Goal: Complete application form: Complete application form

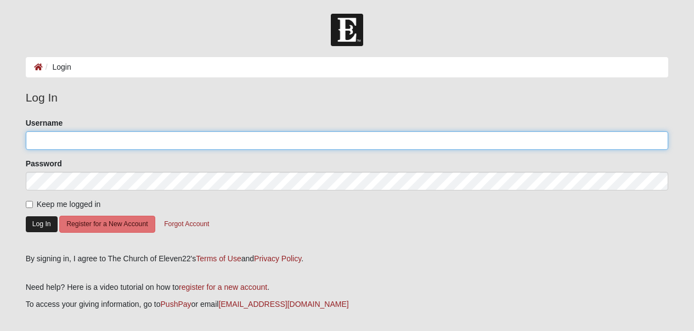
type input "[PERSON_NAME][EMAIL_ADDRESS][DOMAIN_NAME]"
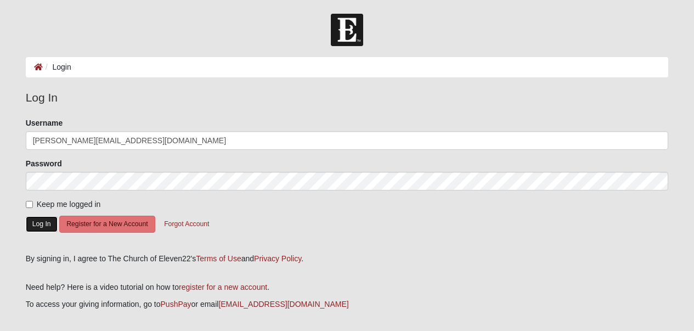
click at [36, 224] on button "Log In" at bounding box center [42, 224] width 32 height 16
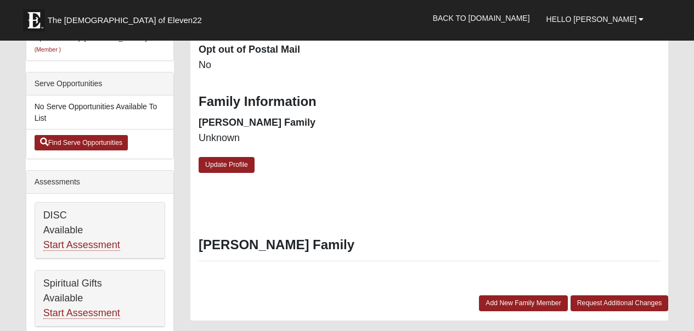
scroll to position [314, 0]
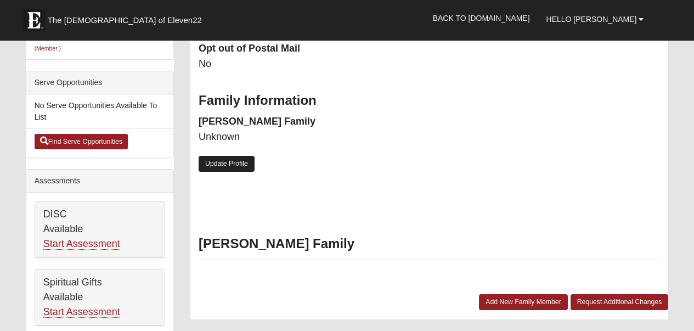
click at [230, 156] on link "Update Profile" at bounding box center [227, 164] width 56 height 16
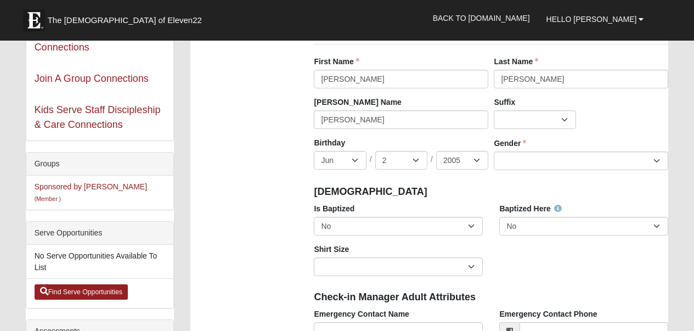
scroll to position [165, 0]
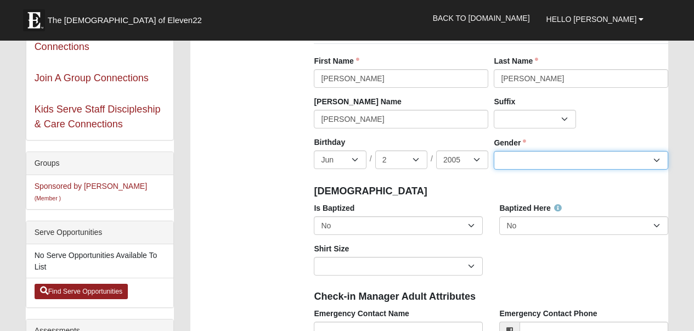
click at [519, 156] on select "Male Female" at bounding box center [581, 160] width 174 height 19
select select "[DEMOGRAPHIC_DATA]"
click at [494, 151] on select "Male Female" at bounding box center [581, 160] width 174 height 19
click at [518, 215] on div "Baptized Here No Yes" at bounding box center [583, 218] width 169 height 32
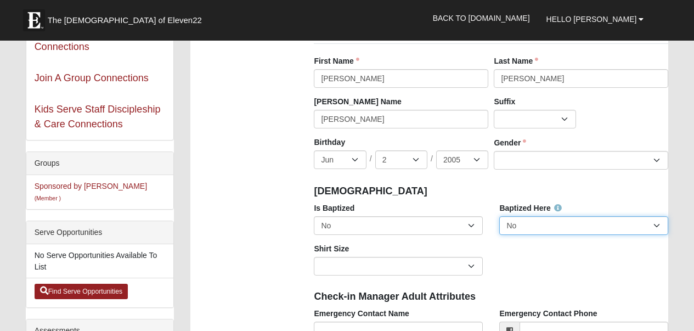
click at [518, 224] on select "No Yes" at bounding box center [583, 225] width 169 height 19
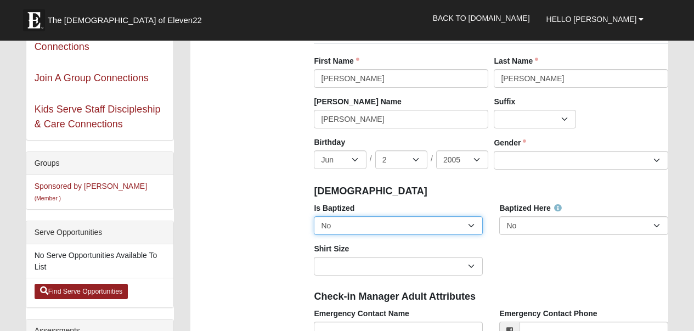
click at [417, 227] on select "No Yes" at bounding box center [398, 225] width 169 height 19
select select "True"
click at [314, 216] on select "No Yes" at bounding box center [398, 225] width 169 height 19
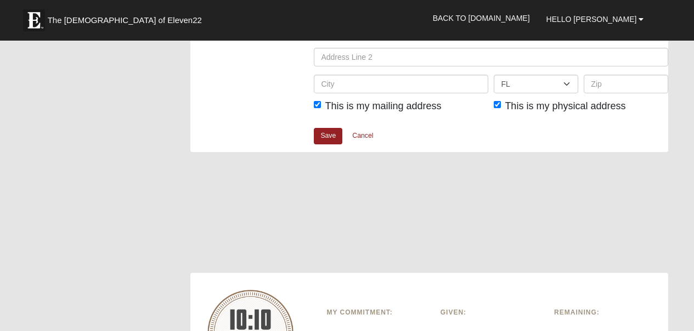
scroll to position [1447, 0]
click at [330, 137] on link "Save" at bounding box center [328, 136] width 29 height 16
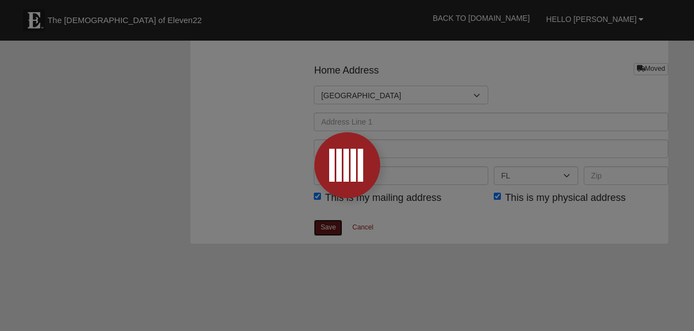
scroll to position [1356, 0]
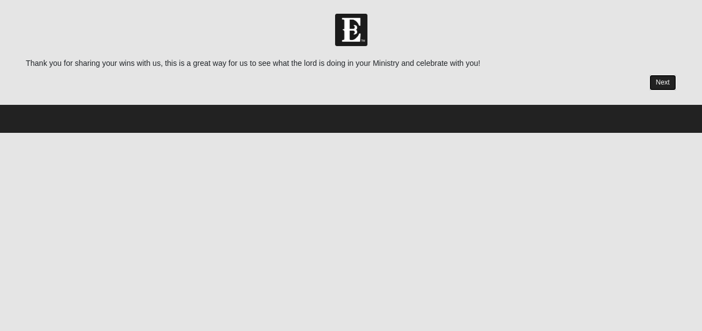
click at [664, 80] on link "Next" at bounding box center [662, 83] width 27 height 16
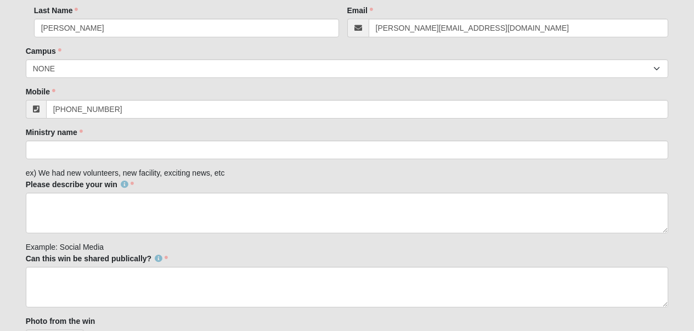
drag, startPoint x: 413, startPoint y: 132, endPoint x: 407, endPoint y: 155, distance: 23.7
click at [412, 135] on div "Ministry name Ministry name is required." at bounding box center [347, 143] width 643 height 32
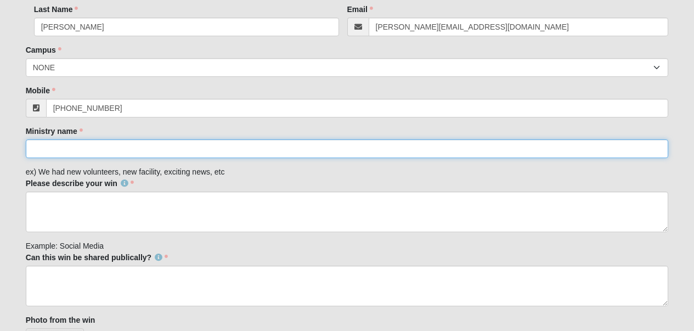
click at [407, 156] on input "Ministry name" at bounding box center [347, 148] width 643 height 19
type input "Sponsored By GRACE"
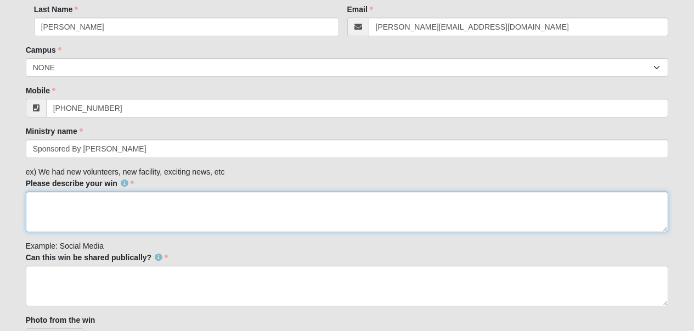
click at [128, 212] on textarea "Please describe your win" at bounding box center [347, 211] width 643 height 41
type textarea "We had 11 First time volunteers serve with us in August."
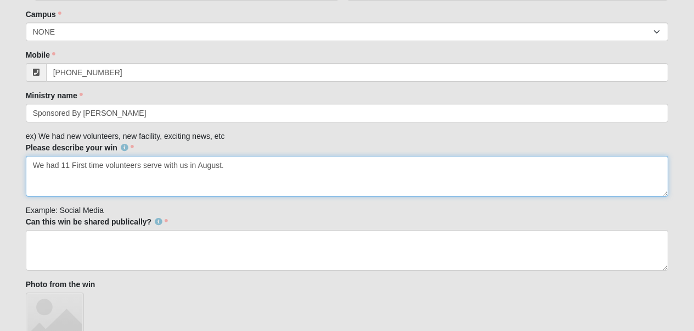
scroll to position [223, 0]
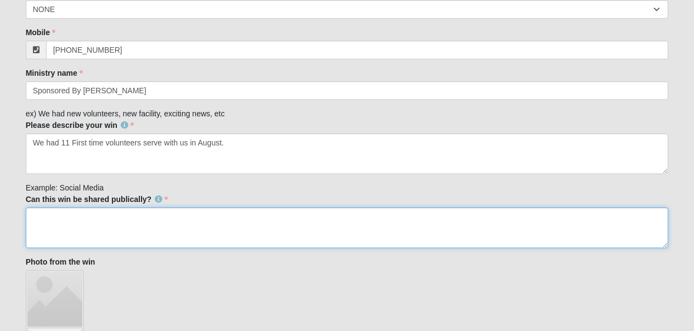
click at [188, 207] on textarea "Can this win be shared publically?" at bounding box center [347, 227] width 643 height 41
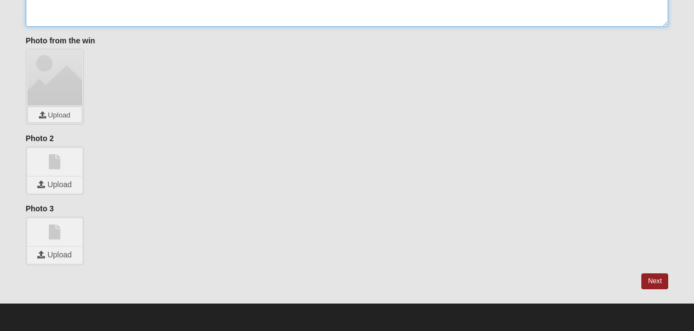
scroll to position [444, 0]
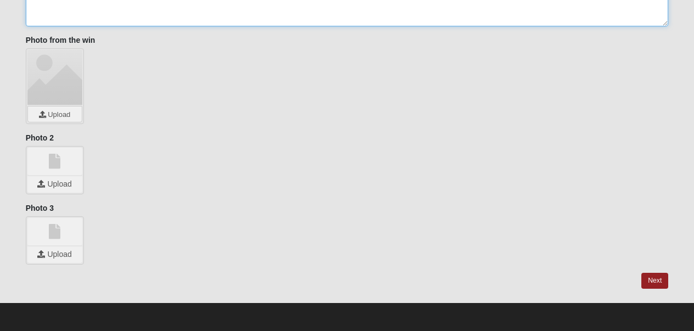
type textarea "yes"
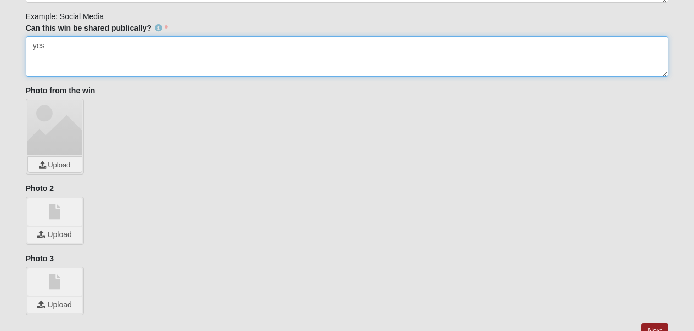
scroll to position [393, 0]
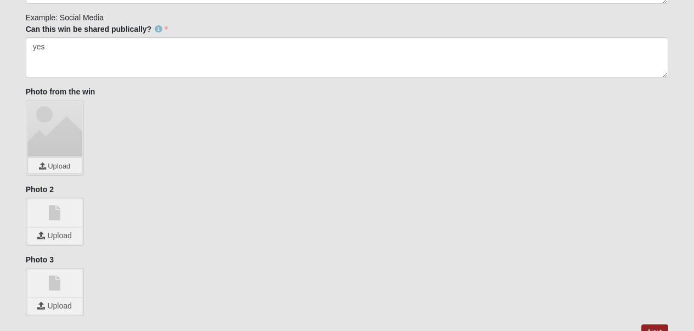
click at [48, 136] on div at bounding box center [54, 128] width 55 height 55
click at [58, 162] on input "file" at bounding box center [55, 165] width 54 height 15
click at [54, 227] on div "Upload" at bounding box center [55, 221] width 58 height 48
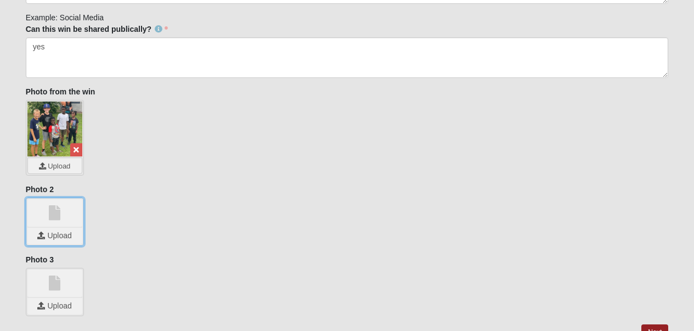
click at [57, 232] on input "file" at bounding box center [54, 236] width 55 height 16
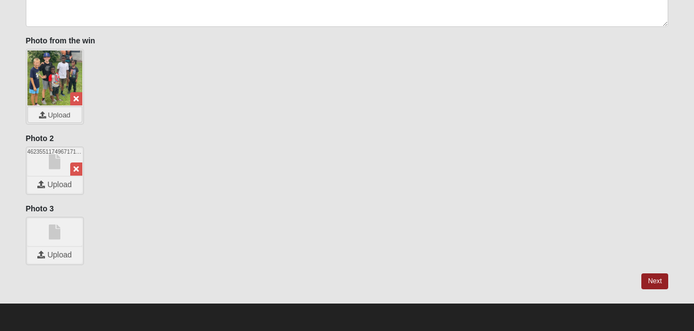
scroll to position [444, 0]
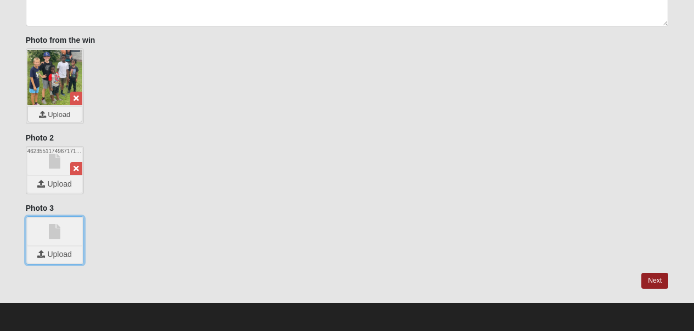
click at [60, 251] on input "file" at bounding box center [54, 254] width 55 height 16
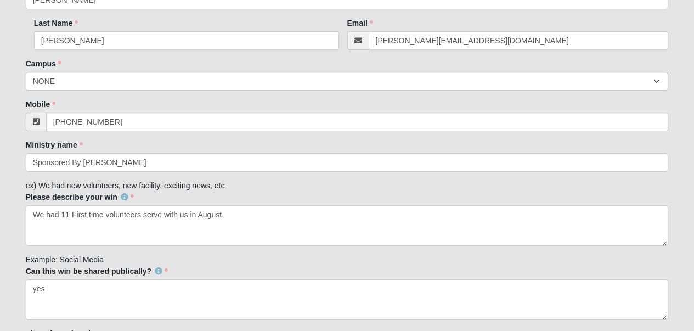
scroll to position [151, 0]
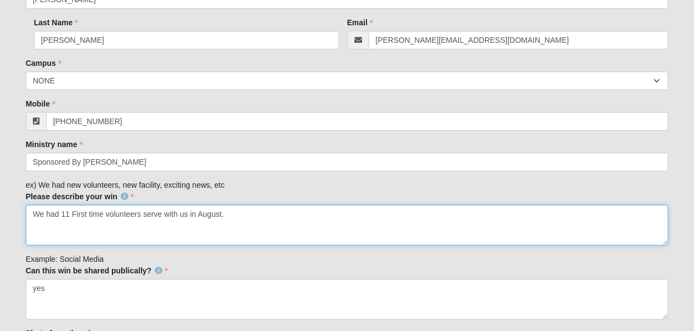
click at [226, 214] on textarea "We had 11 First time volunteers serve with us in August." at bounding box center [347, 225] width 643 height 41
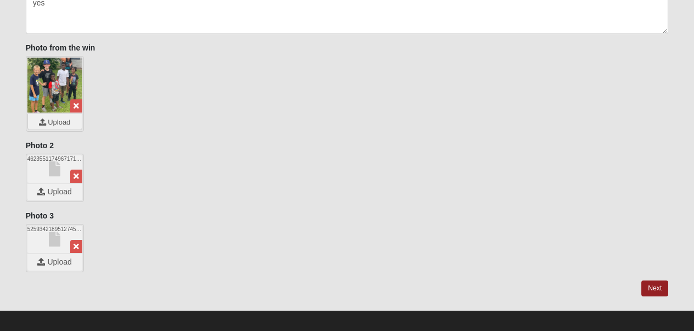
scroll to position [444, 0]
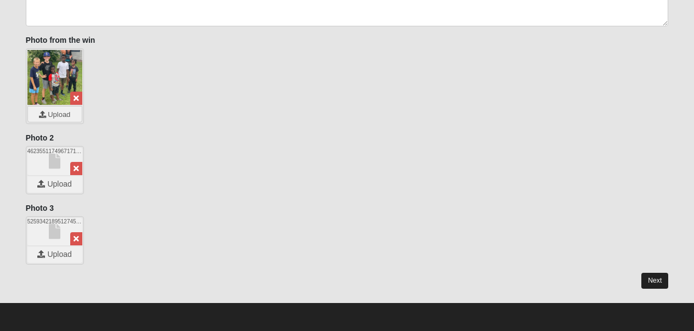
type textarea "We had 11 First time volunteers serve with us in August! Some of which were kid…"
click at [649, 283] on link "Next" at bounding box center [654, 281] width 27 height 16
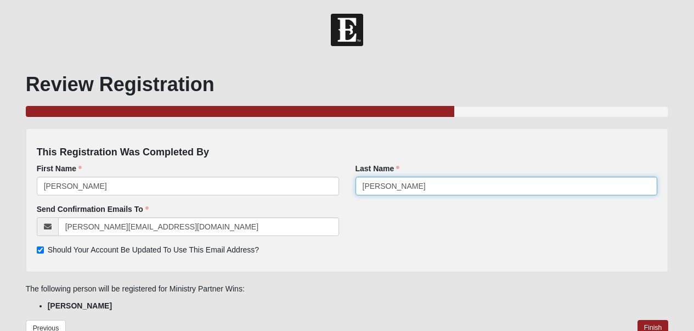
click at [408, 188] on input "Koepke" at bounding box center [506, 186] width 302 height 19
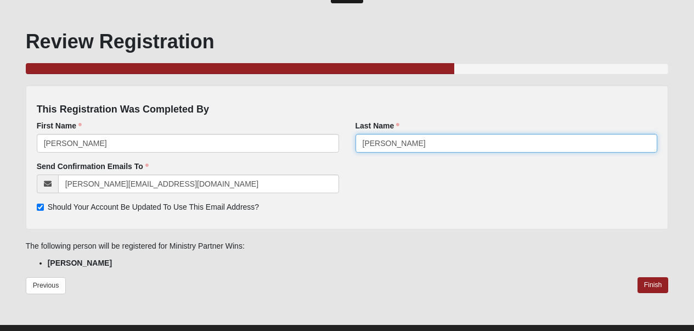
scroll to position [47, 0]
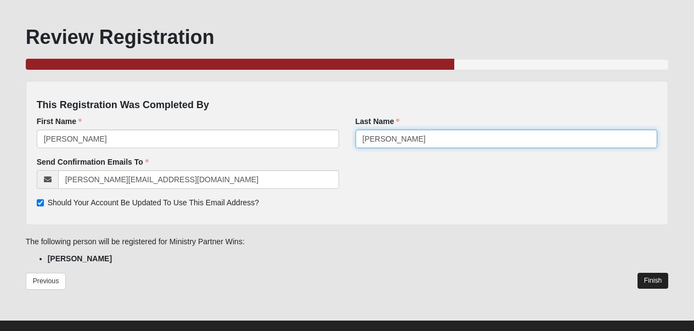
type input "Allen"
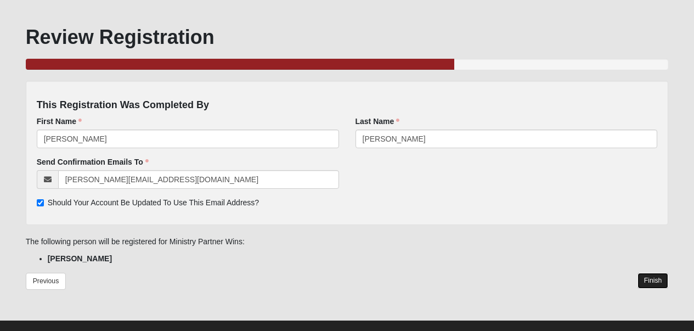
click at [659, 281] on link "Finish" at bounding box center [652, 281] width 31 height 16
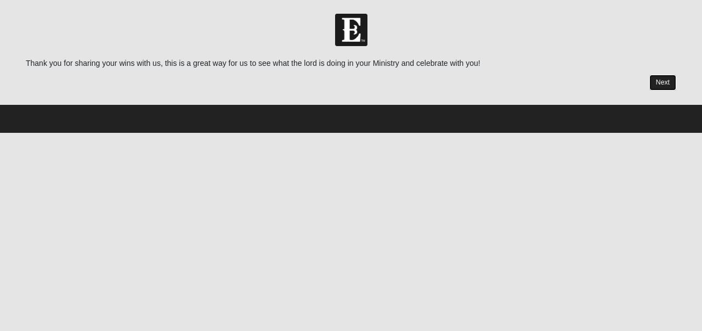
click at [661, 78] on link "Next" at bounding box center [662, 83] width 27 height 16
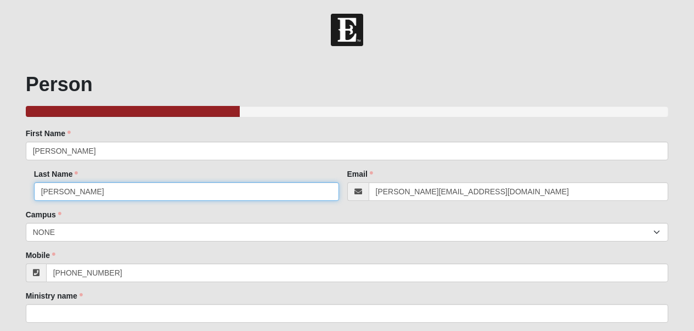
click at [248, 193] on input "Koepke" at bounding box center [186, 191] width 305 height 19
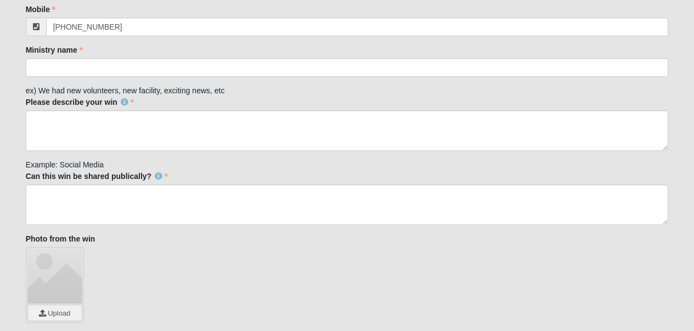
scroll to position [248, 0]
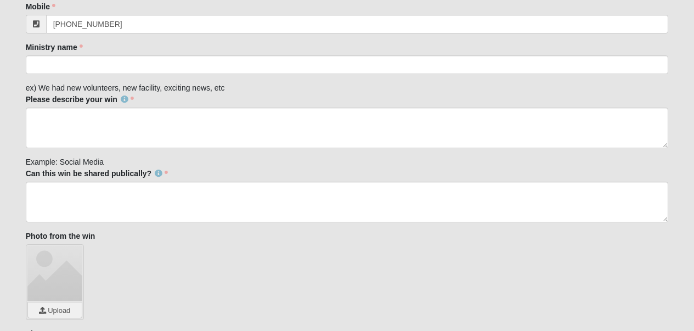
type input "Allen"
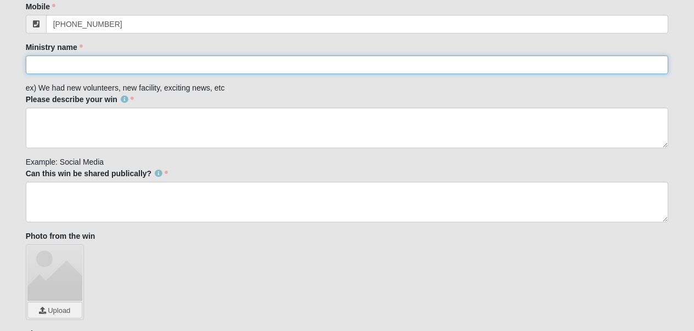
click at [194, 71] on input "Ministry name" at bounding box center [347, 64] width 643 height 19
type input "Sponsored by GRACE"
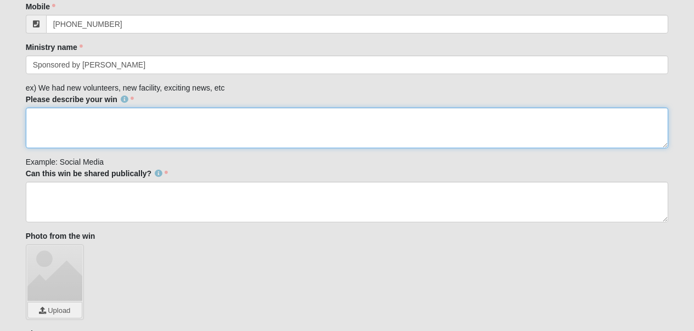
click at [144, 122] on textarea "Please describe your win" at bounding box center [347, 127] width 643 height 41
type textarea "w"
click at [91, 116] on textarea "We had 136 Kids attend our Impact day Community outreach program" at bounding box center [347, 127] width 643 height 41
click at [350, 116] on textarea "We had 136 Kids from our community attend our Impact day Community outreach pro…" at bounding box center [347, 127] width 643 height 41
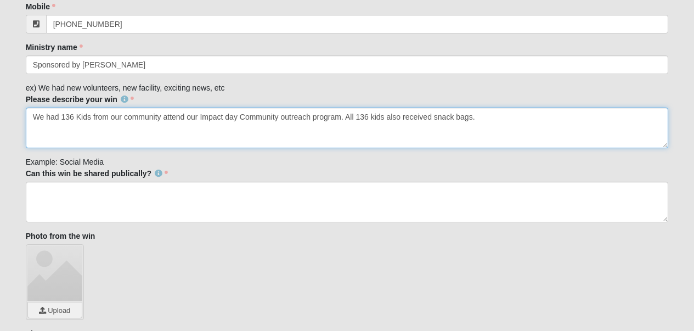
type textarea "We had 136 Kids from our community attend our Impact day Community outreach pro…"
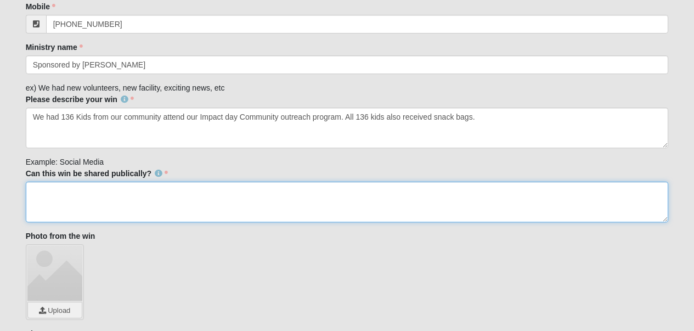
click at [298, 190] on textarea "Can this win be shared publically?" at bounding box center [347, 202] width 643 height 41
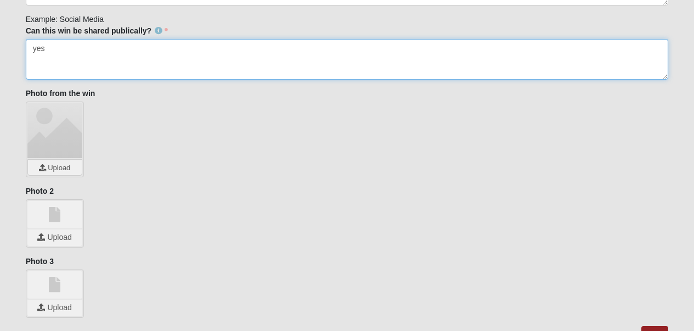
scroll to position [444, 0]
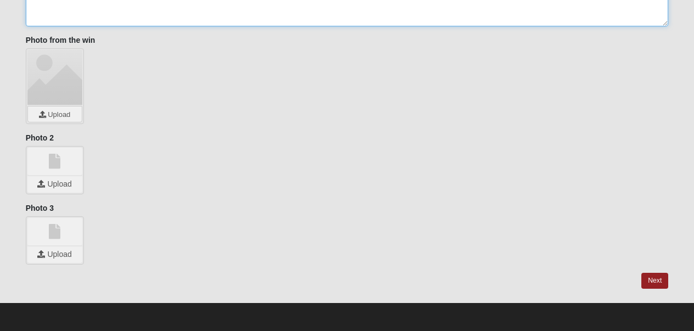
type textarea "yes"
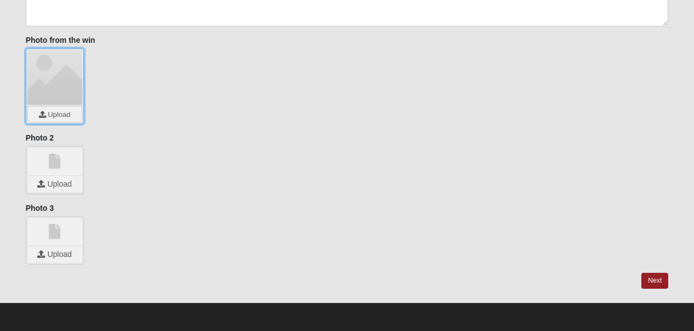
click at [56, 111] on input "file" at bounding box center [55, 113] width 54 height 15
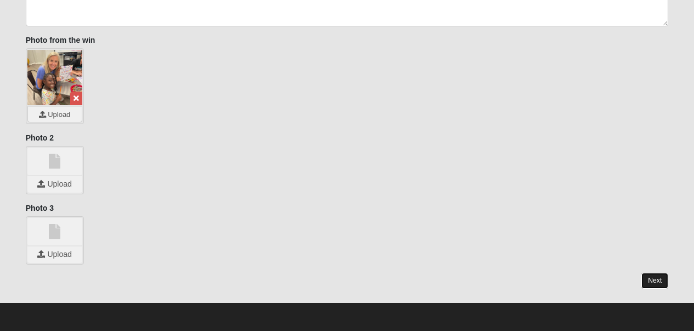
click at [666, 285] on link "Next" at bounding box center [654, 281] width 27 height 16
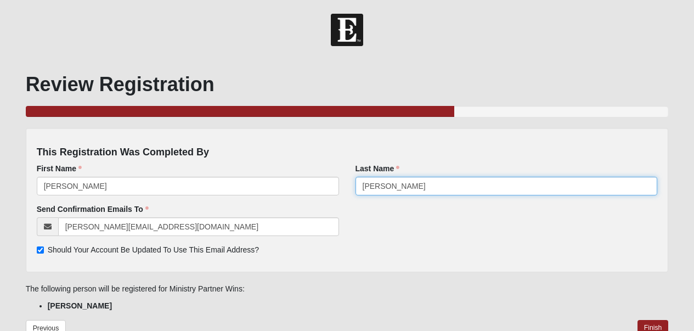
click at [445, 195] on input "[PERSON_NAME]" at bounding box center [506, 186] width 302 height 19
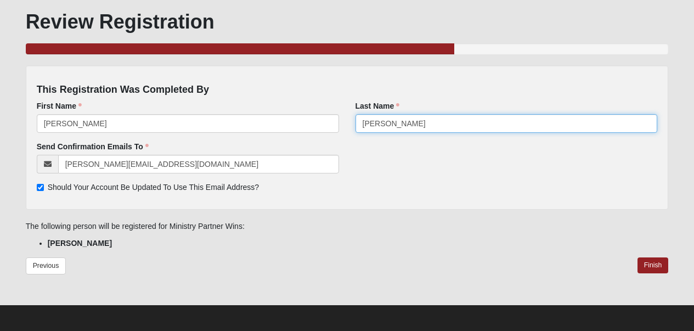
scroll to position [65, 0]
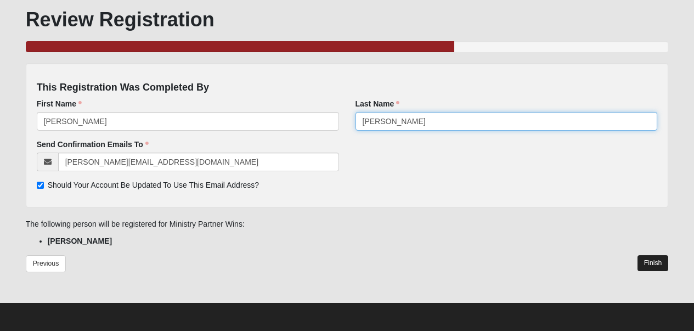
type input "Allen"
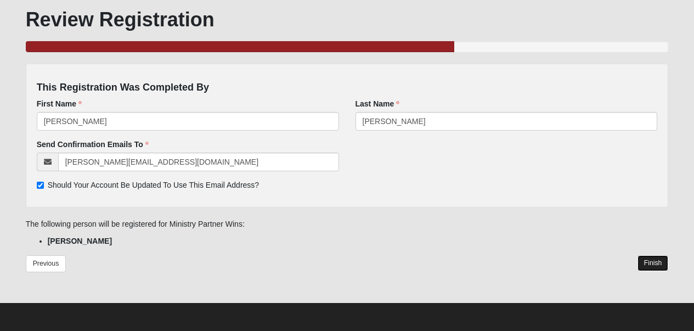
click at [658, 268] on link "Finish" at bounding box center [652, 263] width 31 height 16
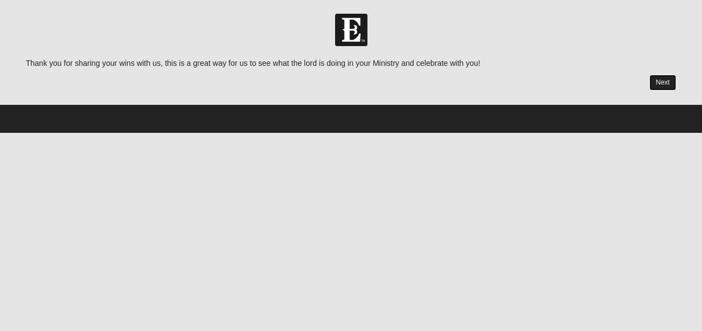
click at [671, 84] on link "Next" at bounding box center [662, 83] width 27 height 16
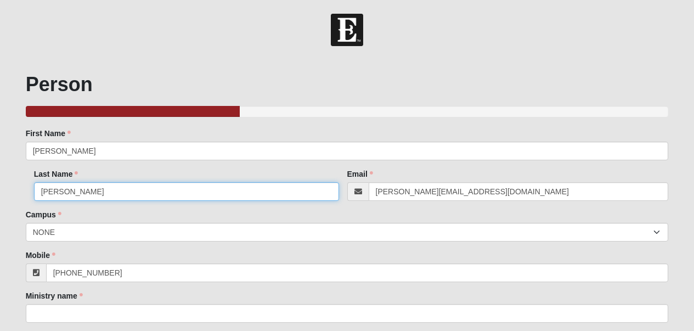
click at [226, 190] on input "[PERSON_NAME]" at bounding box center [186, 191] width 305 height 19
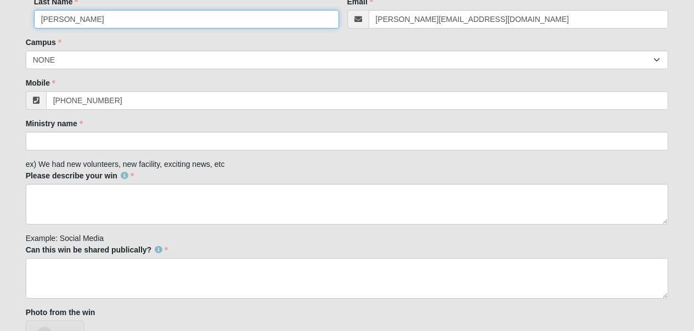
scroll to position [234, 0]
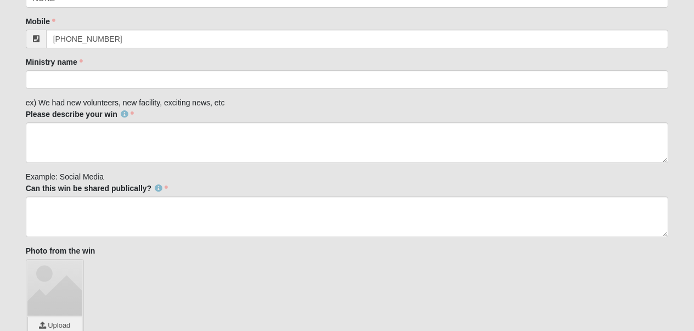
type input "[PERSON_NAME]"
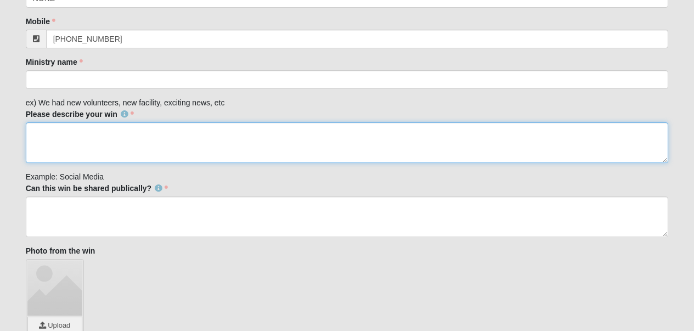
click at [222, 141] on textarea "Please describe your win" at bounding box center [347, 142] width 643 height 41
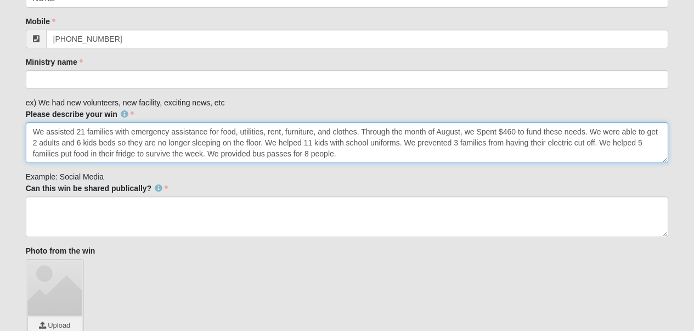
type textarea "We assisted 21 families with emergency assistance for food, utilities, rent, fu…"
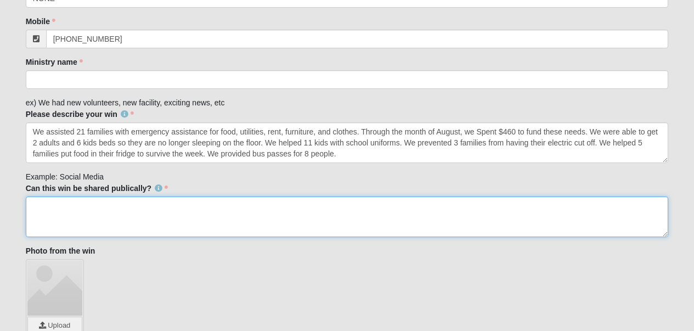
click at [90, 228] on textarea "Can this win be shared publically?" at bounding box center [347, 216] width 643 height 41
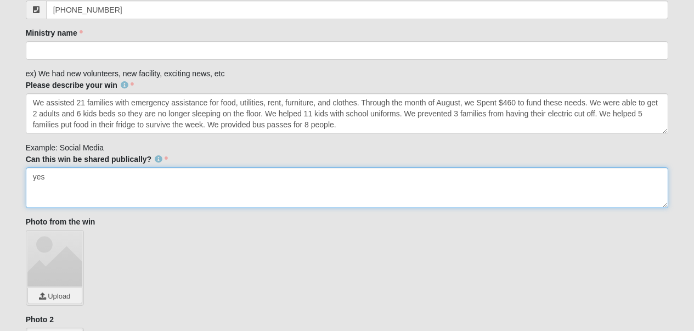
scroll to position [263, 0]
type textarea "yes"
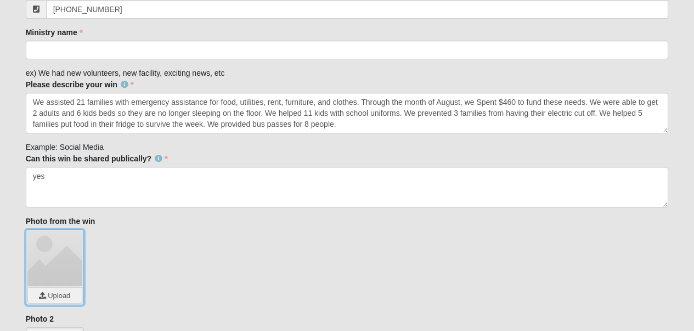
click at [52, 288] on input "file" at bounding box center [55, 294] width 54 height 15
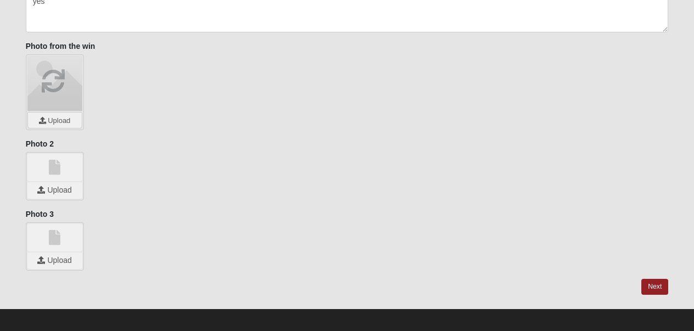
scroll to position [439, 0]
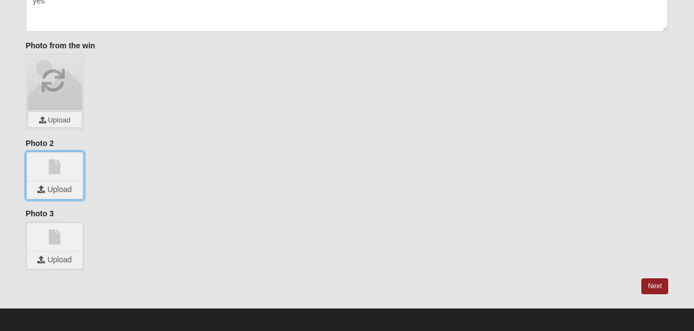
click at [54, 182] on input "file" at bounding box center [54, 190] width 55 height 16
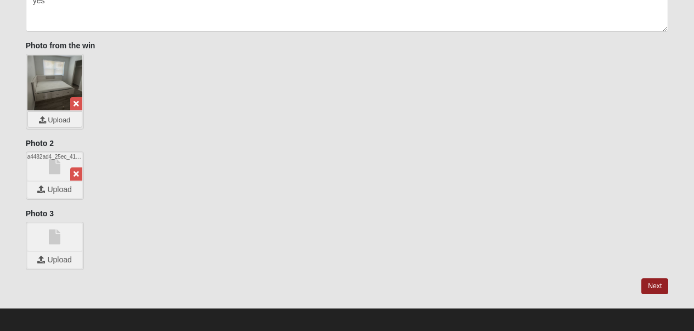
click at [58, 241] on link at bounding box center [54, 236] width 55 height 27
click at [58, 253] on input "file" at bounding box center [54, 260] width 55 height 16
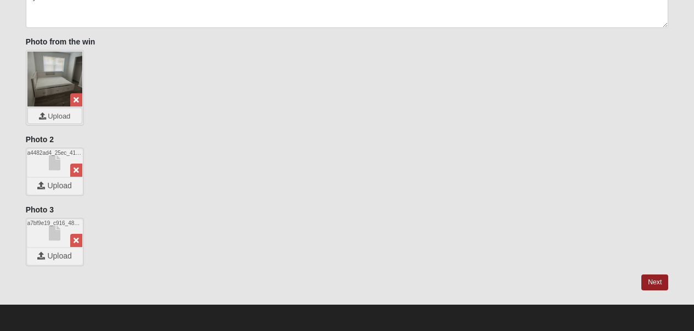
scroll to position [444, 0]
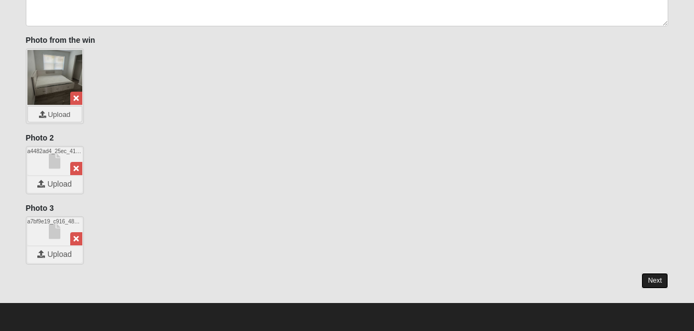
click at [653, 281] on link "Next" at bounding box center [654, 281] width 27 height 16
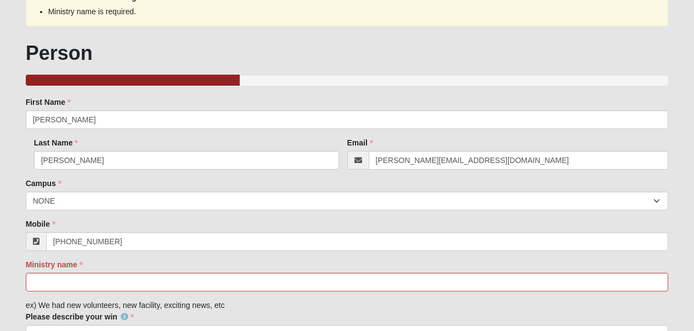
scroll to position [80, 0]
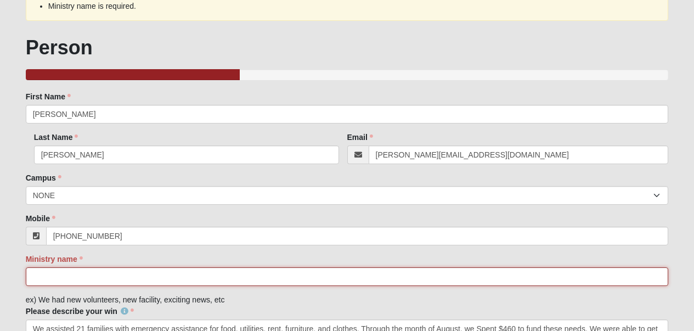
click at [275, 275] on input "Ministry name" at bounding box center [347, 276] width 643 height 19
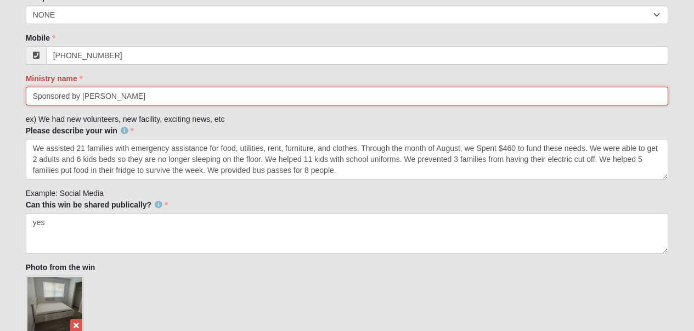
scroll to position [488, 0]
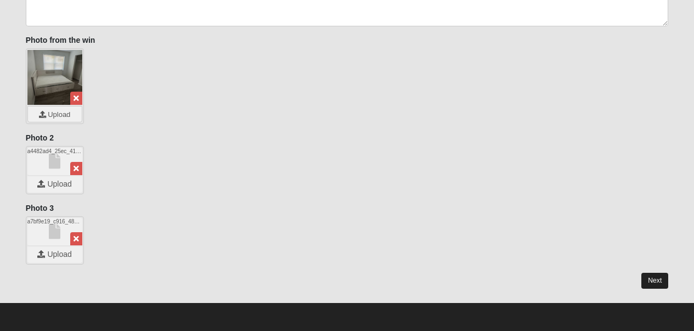
type input "Sponsored by [PERSON_NAME]"
click at [655, 280] on link "Next" at bounding box center [654, 281] width 27 height 16
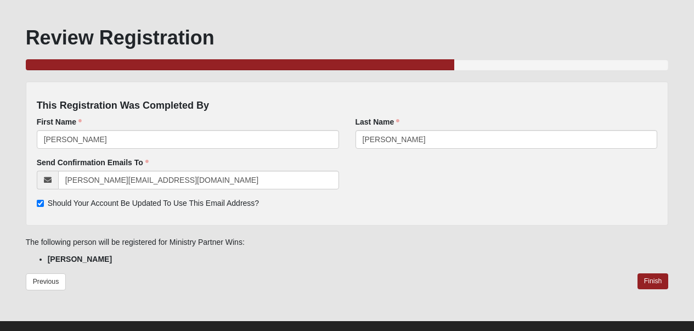
scroll to position [65, 0]
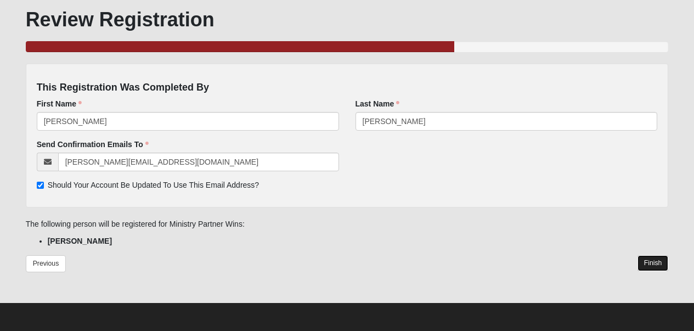
click at [655, 266] on link "Finish" at bounding box center [652, 263] width 31 height 16
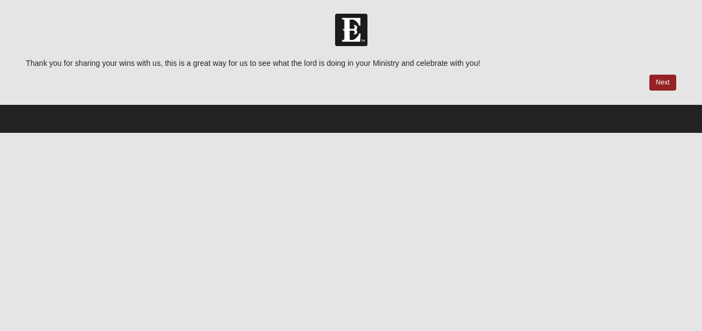
click at [662, 73] on div "Thank you for sharing your wins with us, this is a great way for us to see what…" at bounding box center [351, 74] width 650 height 33
click at [661, 78] on link "Next" at bounding box center [662, 83] width 27 height 16
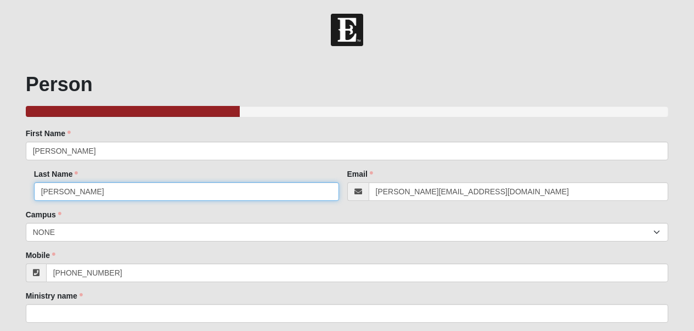
click at [282, 190] on input "[PERSON_NAME]" at bounding box center [186, 191] width 305 height 19
type input "[PERSON_NAME]"
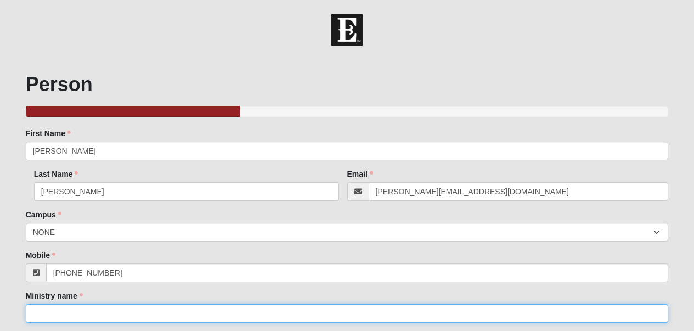
click at [239, 312] on input "Ministry name" at bounding box center [347, 313] width 643 height 19
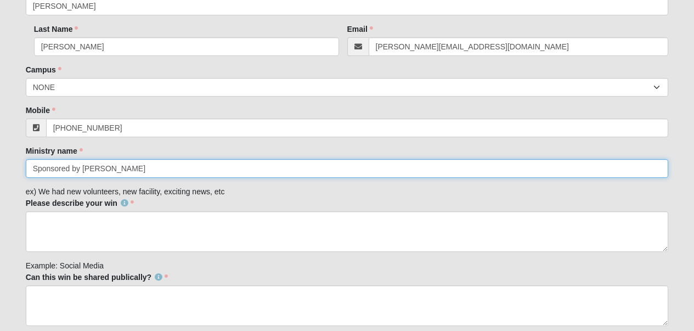
scroll to position [161, 0]
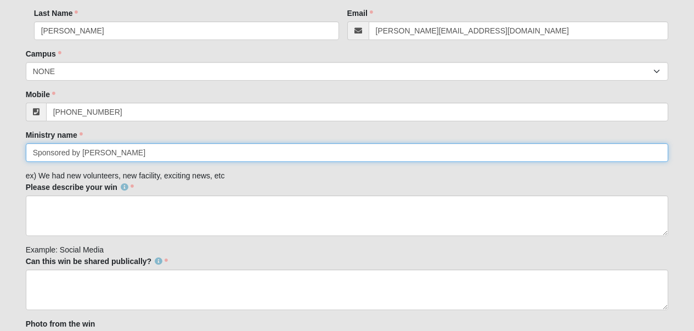
type input "Sponsored by [PERSON_NAME]"
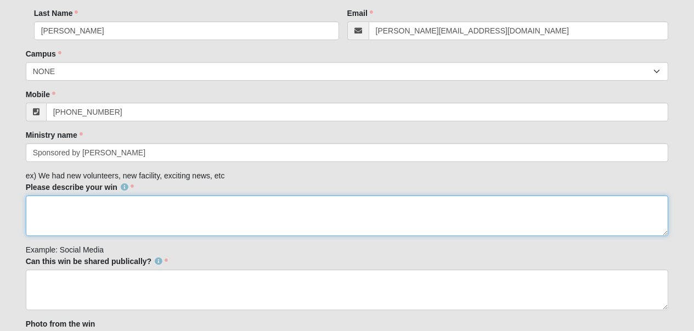
click at [157, 228] on textarea "Please describe your win" at bounding box center [347, 215] width 643 height 41
type textarea "We had 7 Adults start their journey towards getting their GED through the Liter…"
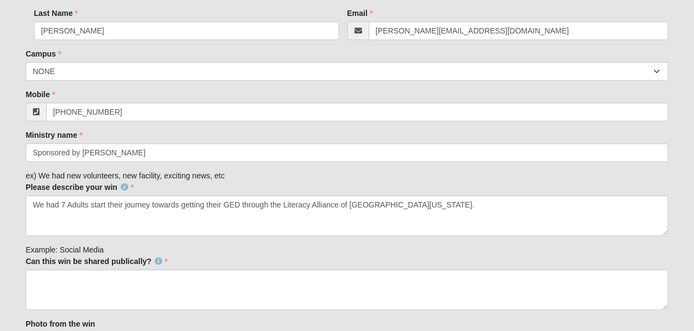
click at [172, 268] on div "Can this win be shared publically? Can this win be shared publically? is requir…" at bounding box center [347, 283] width 643 height 54
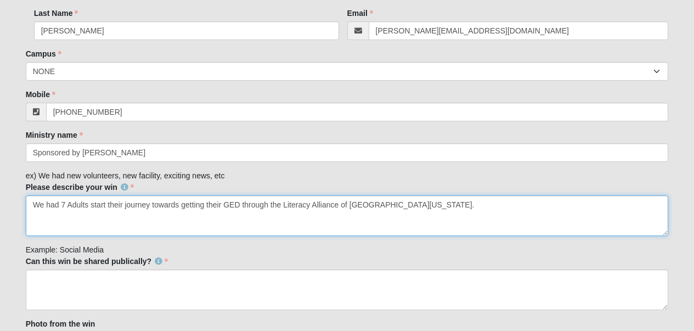
click at [431, 206] on textarea "We had 7 Adults start their journey towards getting their GED through the Liter…" at bounding box center [347, 215] width 643 height 41
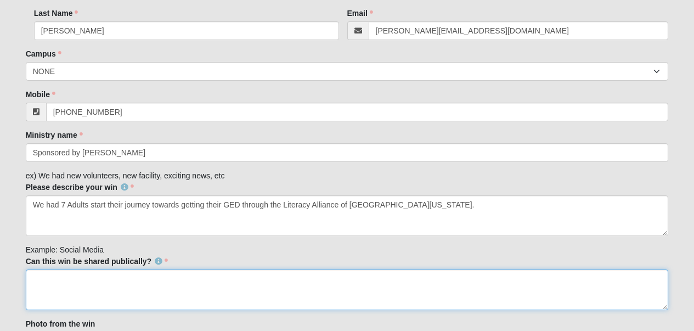
click at [382, 276] on textarea "Can this win be shared publically?" at bounding box center [347, 289] width 643 height 41
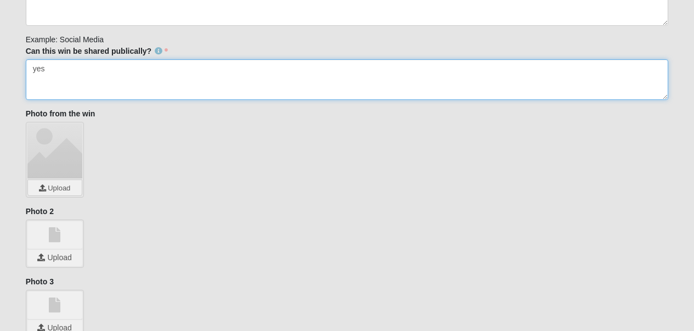
scroll to position [444, 0]
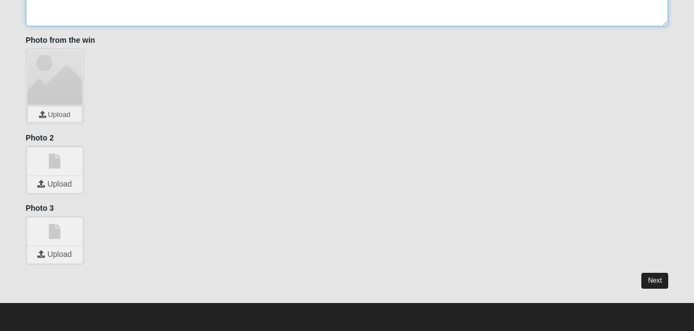
type textarea "yes"
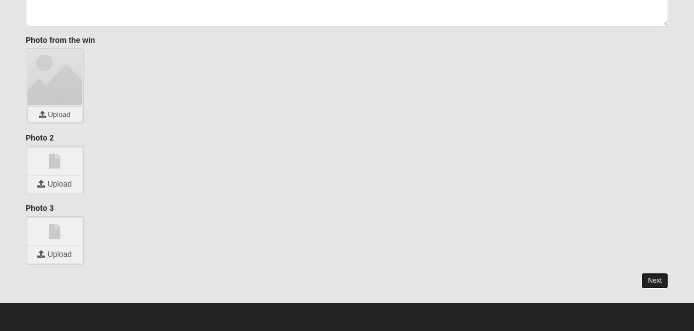
click at [652, 282] on link "Next" at bounding box center [654, 281] width 27 height 16
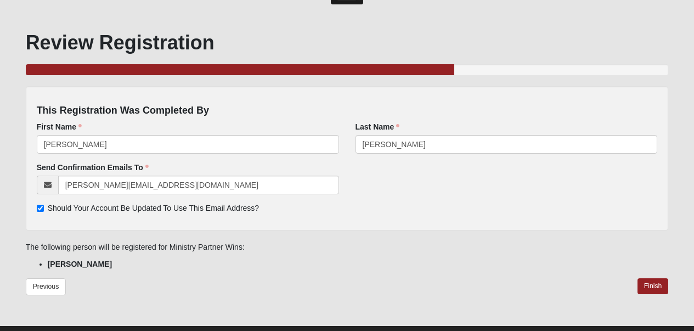
scroll to position [65, 0]
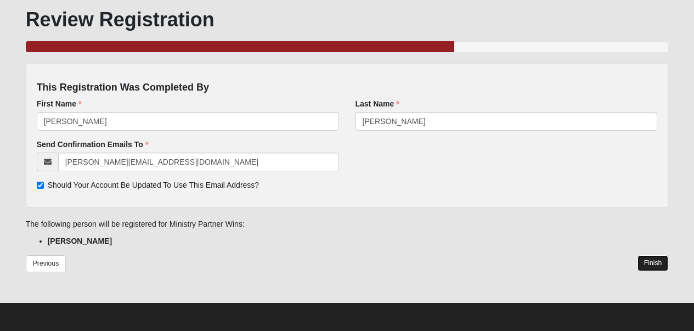
click at [661, 261] on link "Finish" at bounding box center [652, 263] width 31 height 16
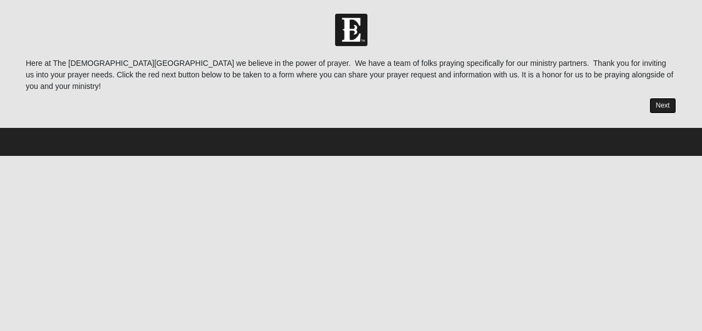
click at [665, 98] on link "Next" at bounding box center [662, 106] width 27 height 16
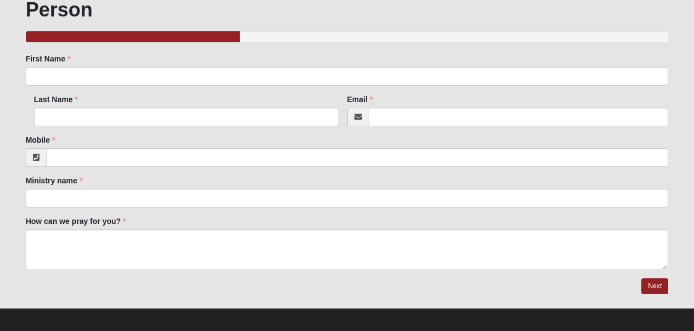
scroll to position [80, 0]
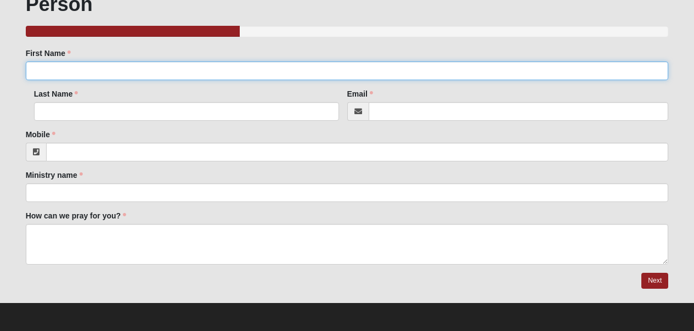
click at [354, 74] on input "First Name" at bounding box center [347, 70] width 643 height 19
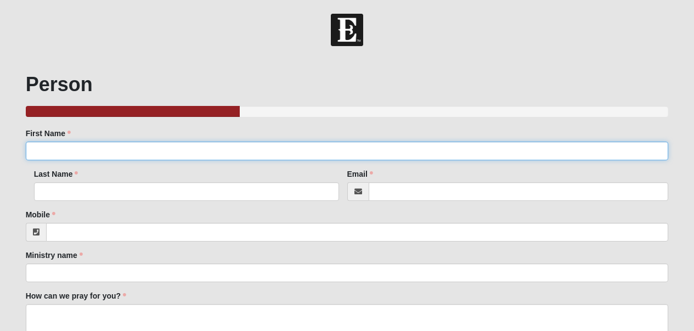
scroll to position [0, 0]
type input "[PERSON_NAME]"
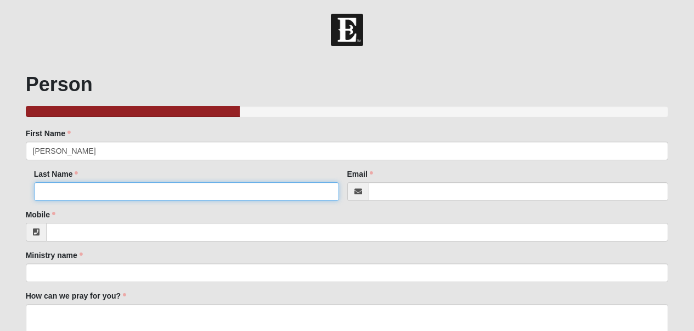
click at [304, 194] on input "Last Name" at bounding box center [186, 191] width 305 height 19
type input "[PERSON_NAME]"
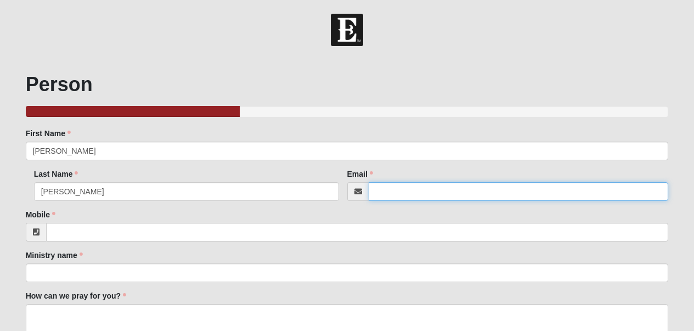
click at [415, 186] on input "Email" at bounding box center [519, 191] width 300 height 19
type input "[PERSON_NAME][EMAIL_ADDRESS][DOMAIN_NAME]"
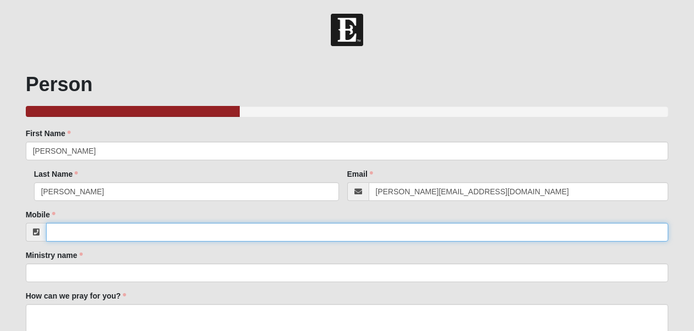
click at [328, 237] on input "Mobile" at bounding box center [357, 232] width 622 height 19
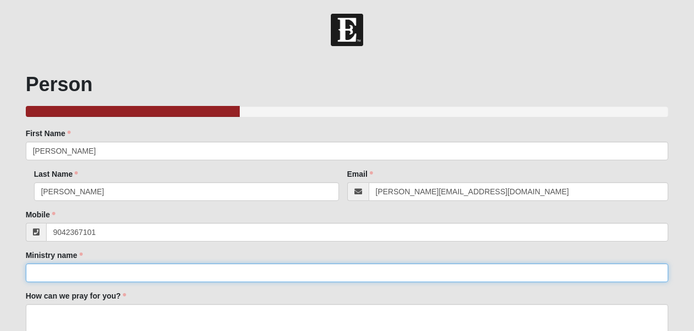
type input "[PHONE_NUMBER]"
click at [303, 276] on input "Ministry name" at bounding box center [347, 272] width 643 height 19
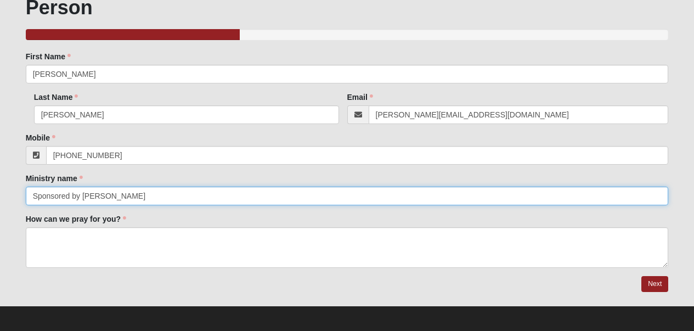
scroll to position [80, 0]
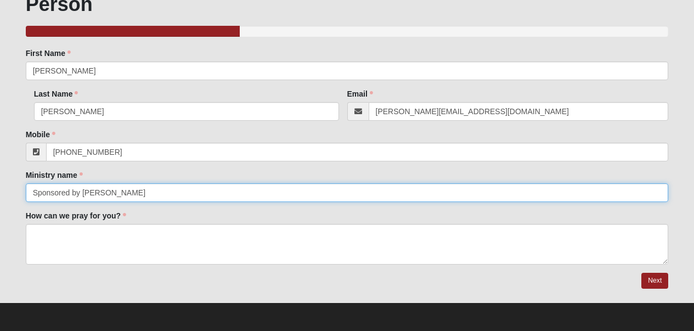
type input "Sponsored by [PERSON_NAME]"
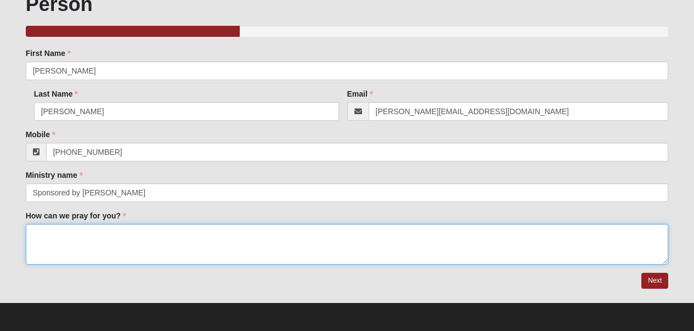
click at [304, 246] on textarea "How can we pray for you?" at bounding box center [347, 244] width 643 height 41
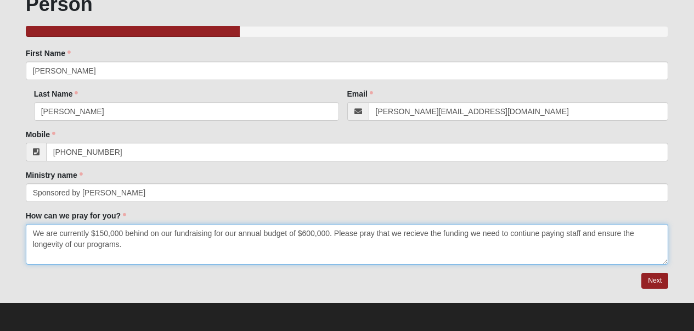
click at [420, 233] on textarea "We are currently $150,000 behind on our fundraising for our annual budget of $6…" at bounding box center [347, 244] width 643 height 41
click at [145, 252] on textarea "We are currently $150,000 behind on our fundraising for our annual budget of $6…" at bounding box center [347, 244] width 643 height 41
click at [87, 241] on textarea "We are currently $150,000 behind on our fundraising for our annual budget of $6…" at bounding box center [347, 244] width 643 height 41
click at [188, 250] on textarea "We are currently $150,000 behind on our fundraising for our annual budget of $6…" at bounding box center [347, 244] width 643 height 41
type textarea "We are currently $150,000 behind on our fundraising for our annual budget of $6…"
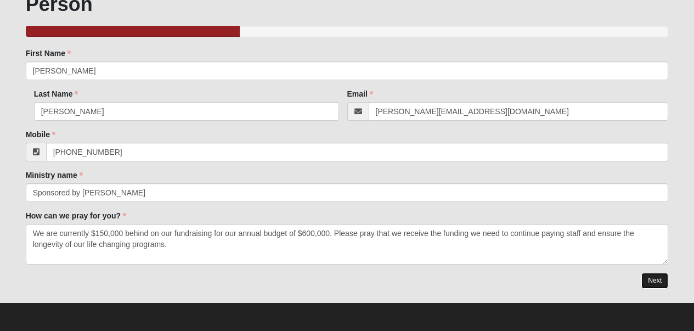
click at [654, 276] on link "Next" at bounding box center [654, 281] width 27 height 16
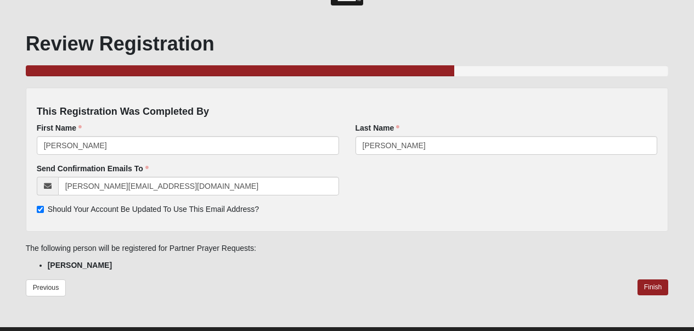
scroll to position [65, 0]
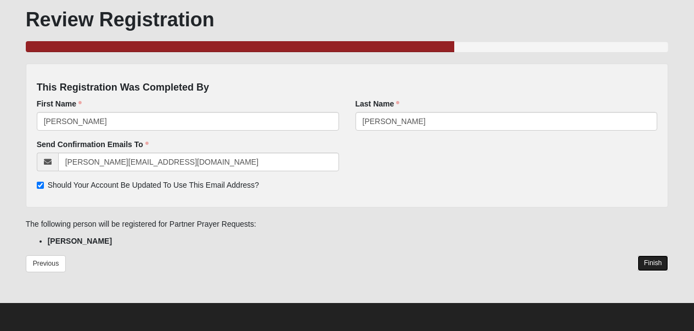
click at [650, 264] on link "Finish" at bounding box center [652, 263] width 31 height 16
